Goal: Task Accomplishment & Management: Complete application form

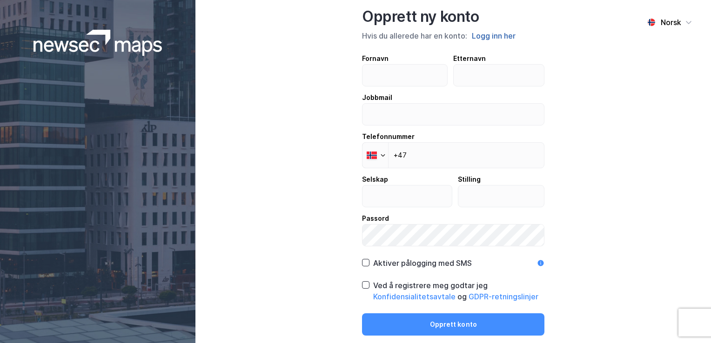
click at [492, 32] on button "Logg inn her" at bounding box center [493, 36] width 49 height 12
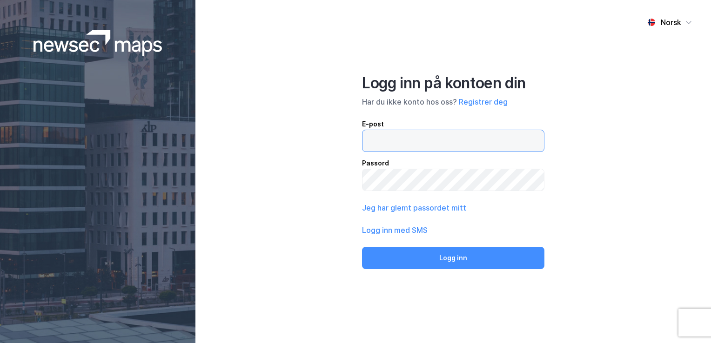
click at [452, 144] on input "email" at bounding box center [454, 140] width 182 height 21
type input "[PERSON_NAME][EMAIL_ADDRESS][DOMAIN_NAME]"
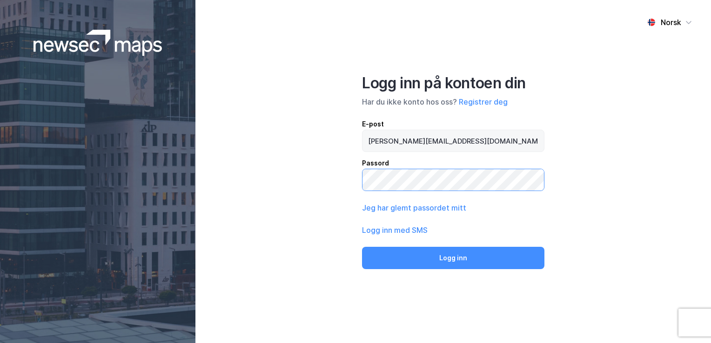
click at [362, 247] on button "Logg inn" at bounding box center [453, 258] width 182 height 22
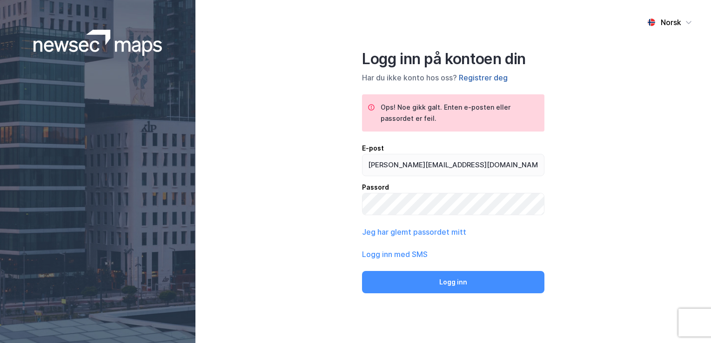
click at [482, 75] on button "Registrer deg" at bounding box center [483, 77] width 49 height 11
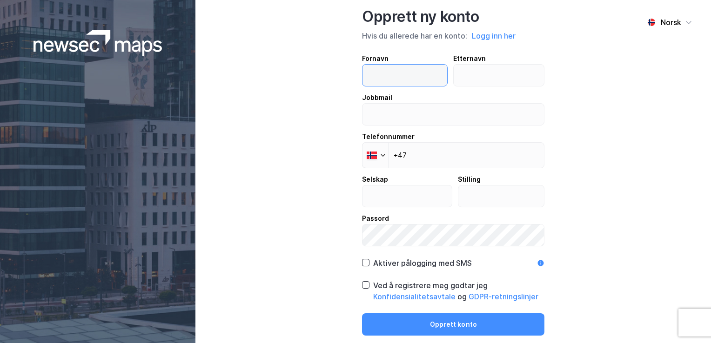
click at [412, 81] on input "text" at bounding box center [405, 75] width 85 height 21
type input "[PERSON_NAME]"
type input "Hilden"
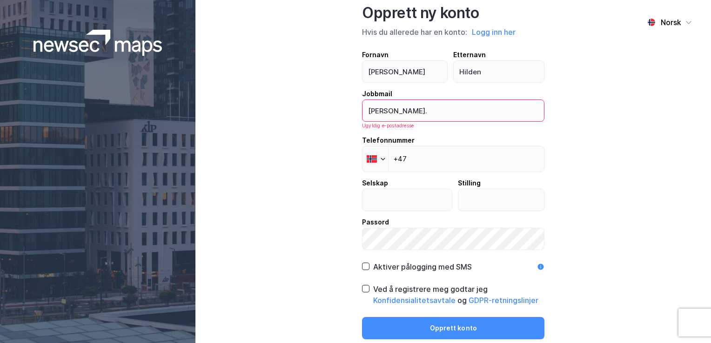
click at [346, 163] on div "Norsk Opprett ny konto Hvis du allerede har en konto: Logg inn her Fornavn [PER…" at bounding box center [453, 171] width 516 height 343
click at [429, 114] on input "[PERSON_NAME]." at bounding box center [454, 110] width 182 height 21
type input "[PERSON_NAME][EMAIL_ADDRESS][DOMAIN_NAME]"
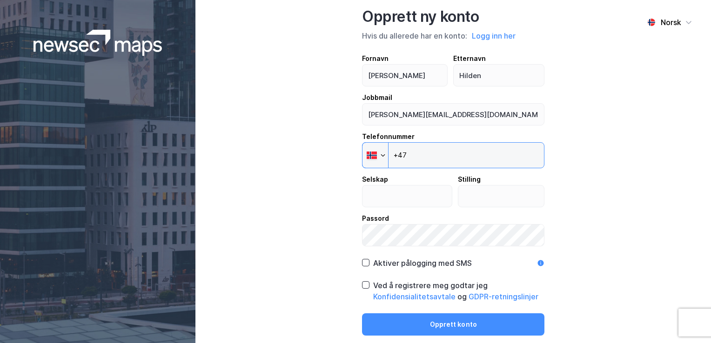
click at [428, 156] on input "+47" at bounding box center [453, 155] width 182 height 26
type input "[PHONE_NUMBER]"
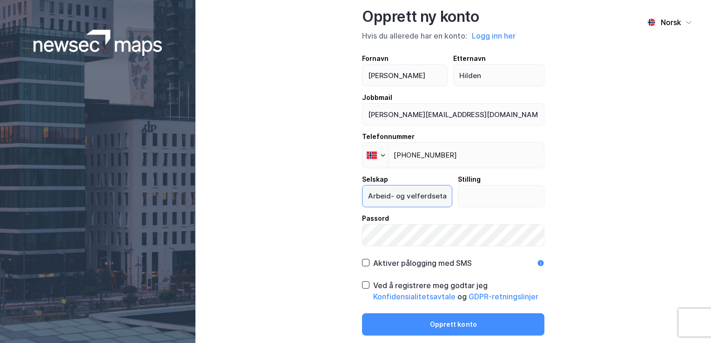
scroll to position [0, 7]
type input "Arbeid- og velferdsetaten"
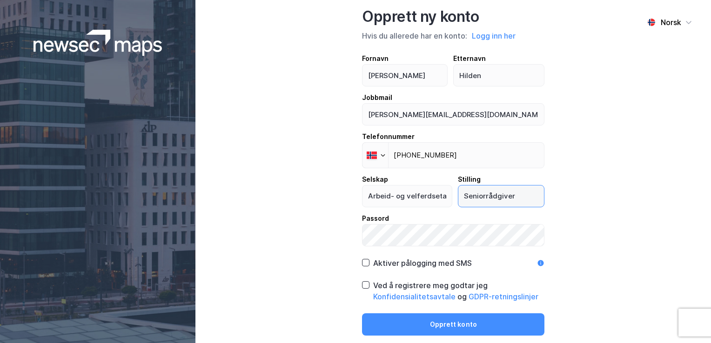
type input "Seniorrådgiver"
click at [366, 288] on icon at bounding box center [366, 285] width 7 height 7
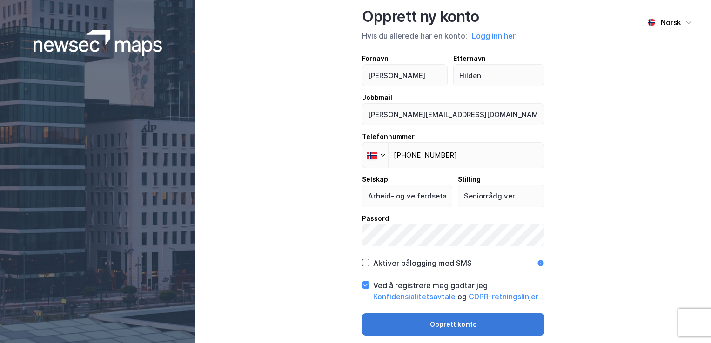
click at [494, 328] on button "Opprett konto" at bounding box center [453, 325] width 182 height 22
